Goal: Communication & Community: Ask a question

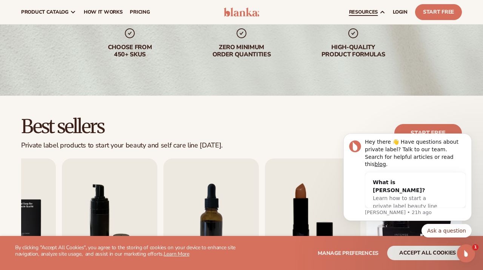
scroll to position [89, 0]
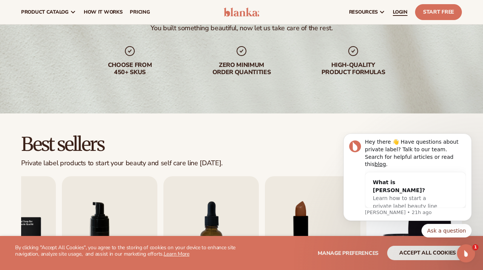
click at [399, 12] on span "LOGIN" at bounding box center [400, 12] width 15 height 6
click at [378, 194] on div "Learn how to start a private label beauty line with [PERSON_NAME]" at bounding box center [408, 206] width 70 height 24
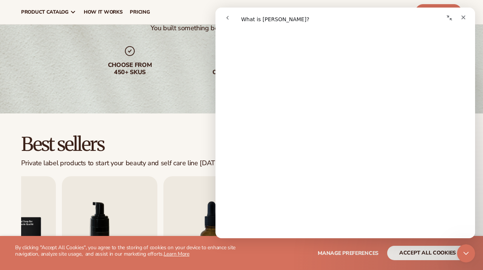
scroll to position [0, 0]
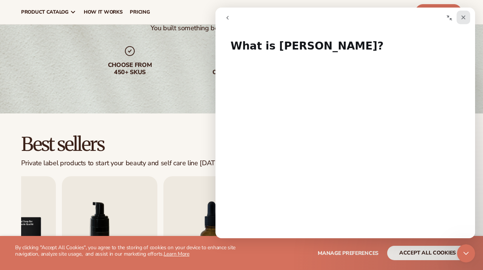
click at [462, 18] on icon "Close" at bounding box center [464, 17] width 6 height 6
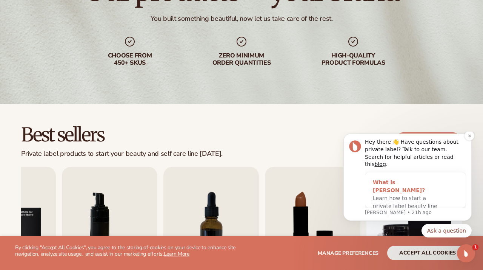
scroll to position [106, 0]
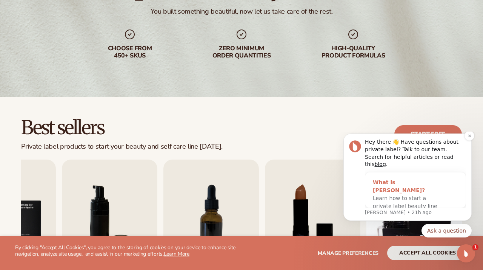
click at [399, 194] on div "Learn how to start a private label beauty line with [PERSON_NAME]" at bounding box center [408, 206] width 70 height 24
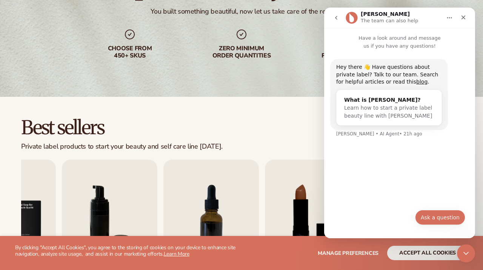
click at [432, 217] on button "Ask a question" at bounding box center [440, 217] width 50 height 15
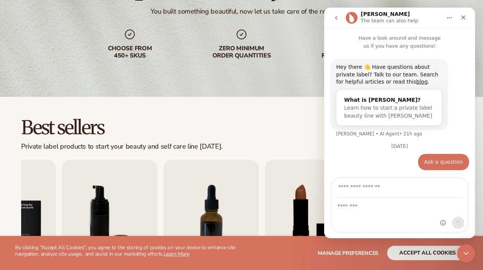
scroll to position [0, 0]
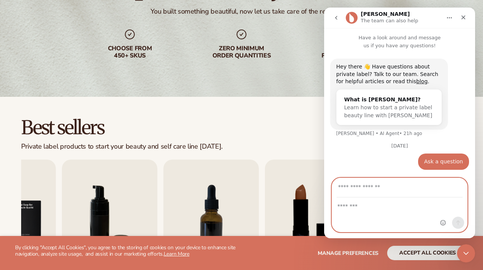
click at [341, 206] on textarea "Message…" at bounding box center [399, 203] width 135 height 13
type textarea "**********"
click at [370, 187] on input "Your email" at bounding box center [400, 187] width 126 height 19
type input "**********"
click at [458, 221] on icon "Send a message…" at bounding box center [458, 222] width 4 height 5
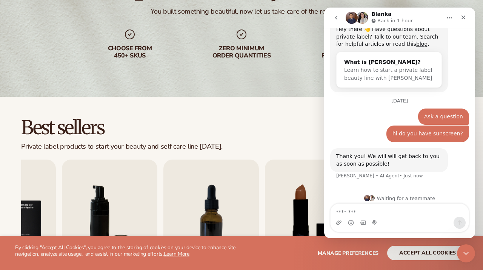
scroll to position [43, 0]
